Goal: Information Seeking & Learning: Learn about a topic

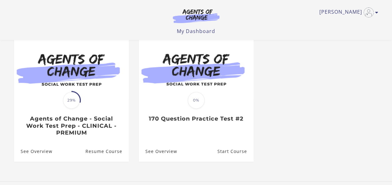
scroll to position [61, 0]
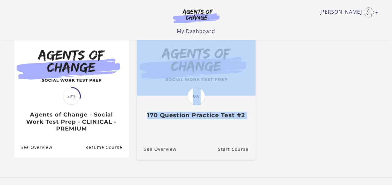
drag, startPoint x: 391, startPoint y: 97, endPoint x: 141, endPoint y: 139, distance: 254.1
click at [141, 139] on section "**********" at bounding box center [196, 77] width 392 height 201
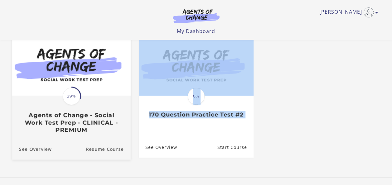
click at [72, 100] on span "29%" at bounding box center [71, 96] width 17 height 17
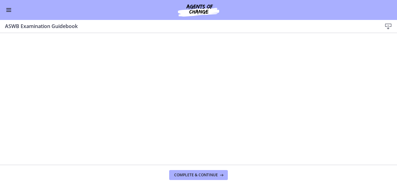
click at [9, 8] on span "Enable menu" at bounding box center [8, 8] width 5 height 1
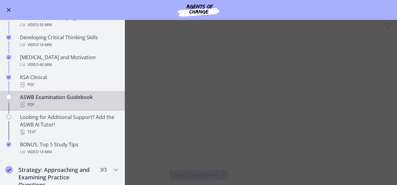
scroll to position [205, 0]
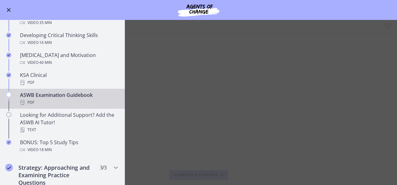
click at [182, 67] on main "ASWB Examination Guidebook Download Enable fullscreen Complete & continue" at bounding box center [198, 102] width 397 height 165
click at [8, 10] on span "Enable menu" at bounding box center [9, 10] width 4 height 4
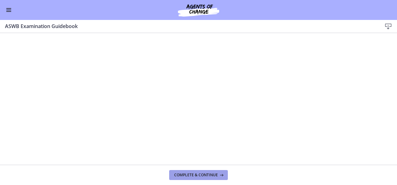
click at [204, 177] on span "Complete & continue" at bounding box center [196, 175] width 44 height 5
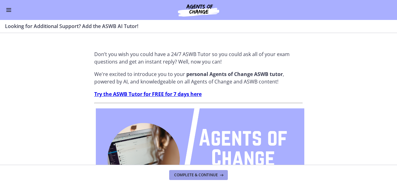
click at [204, 177] on span "Complete & continue" at bounding box center [196, 175] width 44 height 5
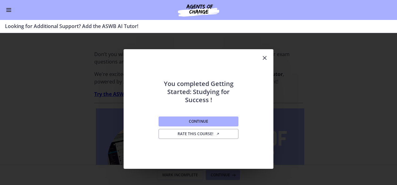
click at [10, 8] on span "Enable menu" at bounding box center [8, 8] width 5 height 1
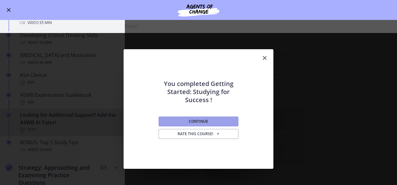
click at [201, 118] on button "Continue" at bounding box center [198, 122] width 80 height 10
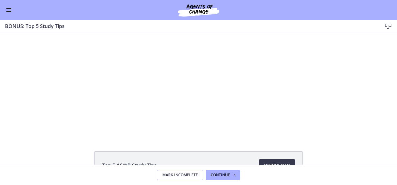
click at [8, 11] on button "Enable menu" at bounding box center [8, 9] width 7 height 7
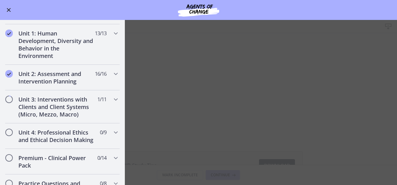
scroll to position [392, 0]
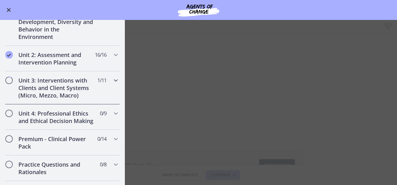
click at [112, 79] on icon "Chapters" at bounding box center [115, 80] width 7 height 7
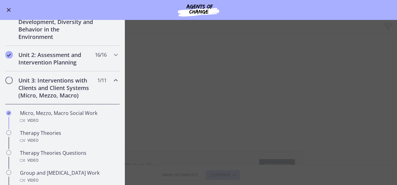
scroll to position [145, 0]
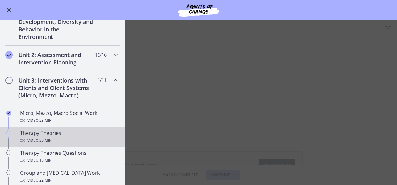
click at [43, 134] on div "Therapy Theories Video · 30 min" at bounding box center [68, 136] width 97 height 15
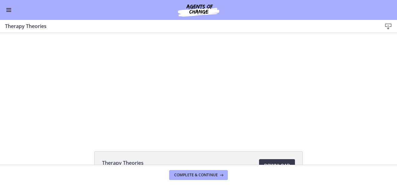
click at [7, 9] on button "Enable menu" at bounding box center [8, 9] width 7 height 7
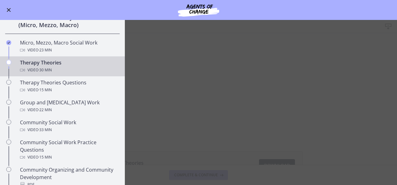
scroll to position [205, 0]
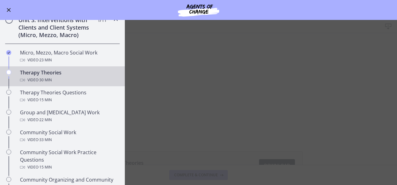
click at [9, 9] on span "Enable menu" at bounding box center [9, 10] width 4 height 4
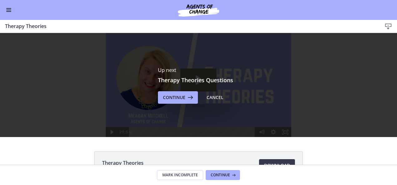
scroll to position [0, 0]
click at [175, 98] on span "Continue" at bounding box center [174, 97] width 22 height 7
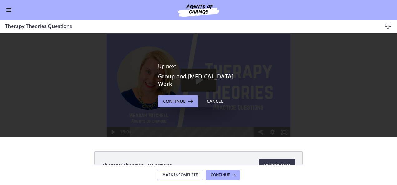
click at [175, 103] on span "Continue" at bounding box center [174, 101] width 22 height 7
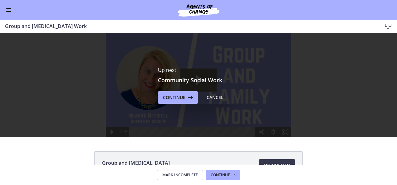
scroll to position [205, 0]
click at [167, 99] on span "Continue" at bounding box center [174, 97] width 22 height 7
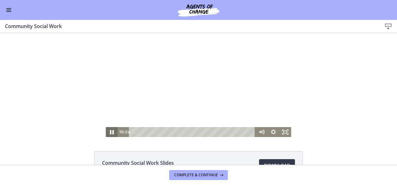
click at [107, 133] on icon "Pause" at bounding box center [111, 132] width 14 height 12
